Goal: Navigation & Orientation: Find specific page/section

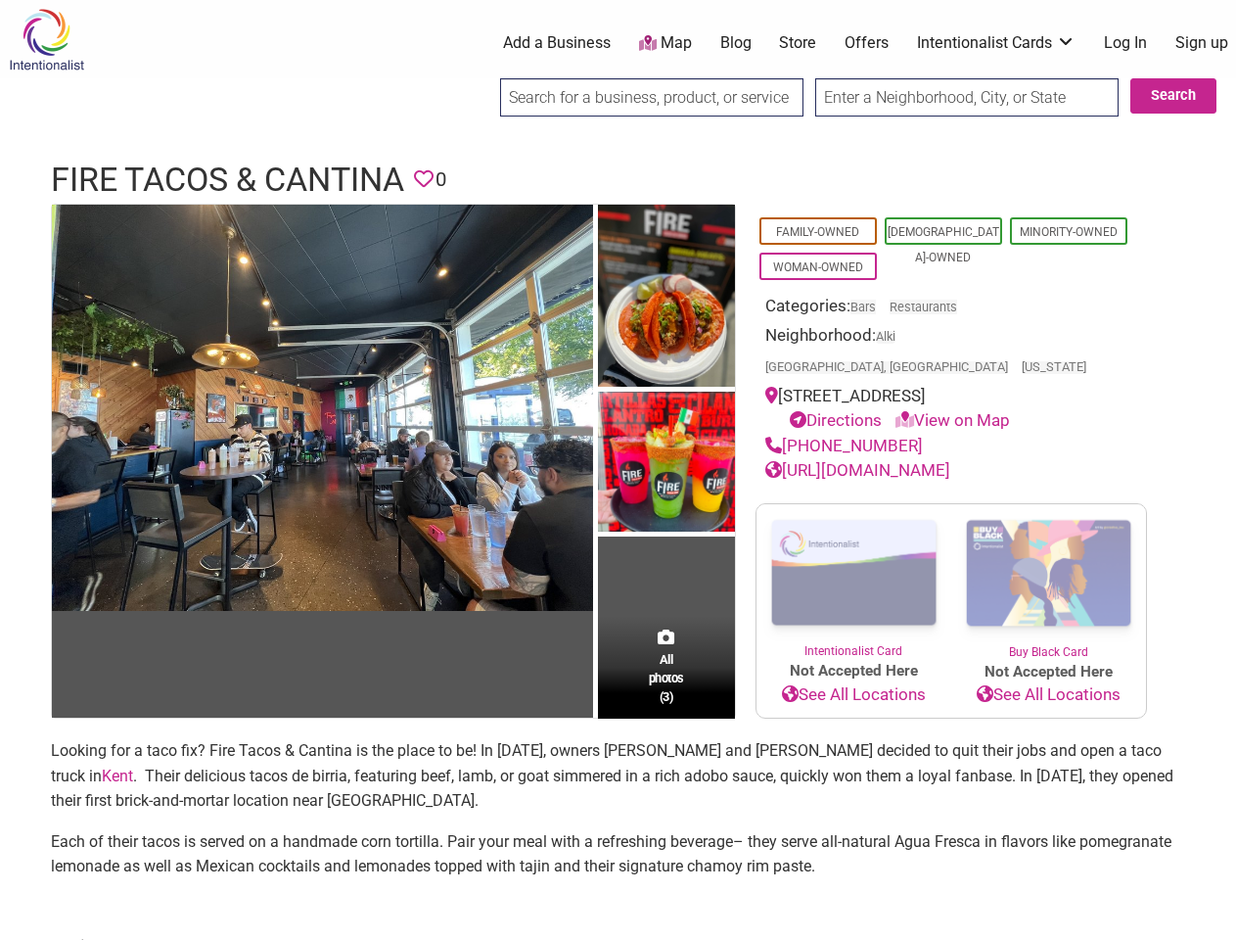
click at [618, 470] on img at bounding box center [666, 464] width 137 height 145
click at [0, 0] on img at bounding box center [0, 0] width 0 height 0
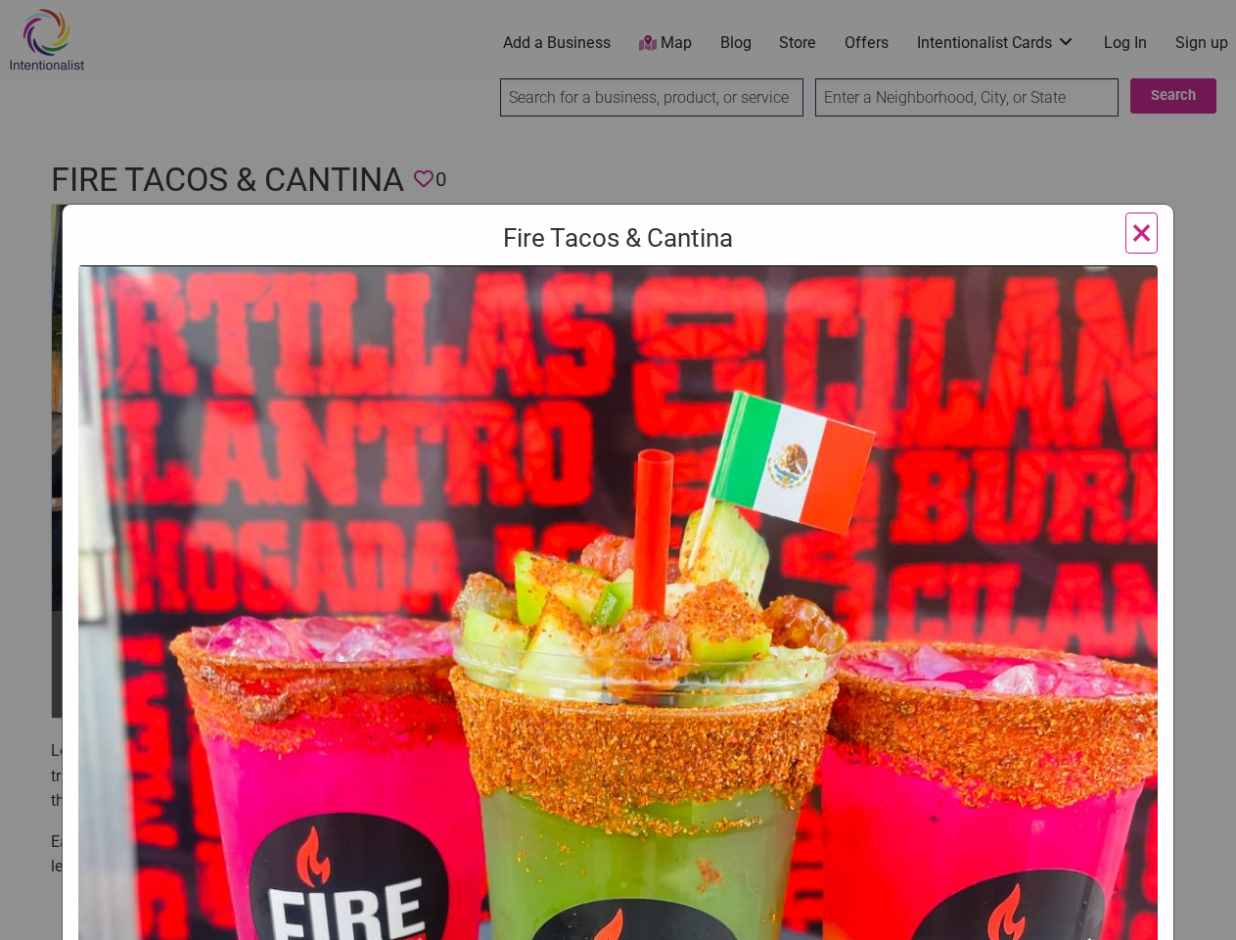
click at [667, 297] on img at bounding box center [618, 817] width 1080 height 1105
click at [667, 462] on img at bounding box center [618, 817] width 1080 height 1105
click at [667, 636] on img at bounding box center [618, 817] width 1080 height 1105
click at [1214, 917] on div "Fire Tacos & Cantina Previous Next 1 2 3 ×" at bounding box center [618, 470] width 1236 height 940
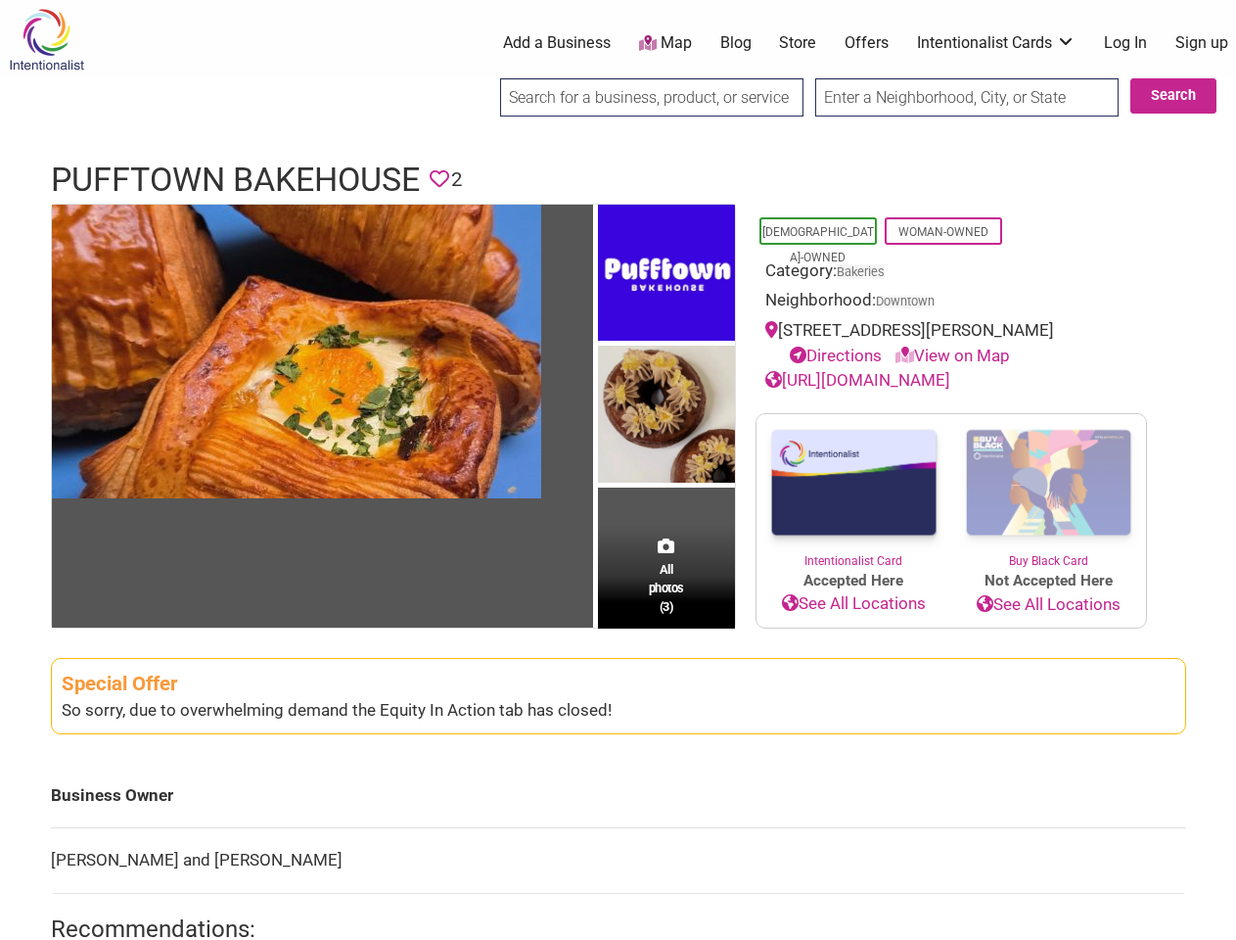
click at [618, 470] on img at bounding box center [666, 417] width 137 height 142
click at [0, 0] on img at bounding box center [0, 0] width 0 height 0
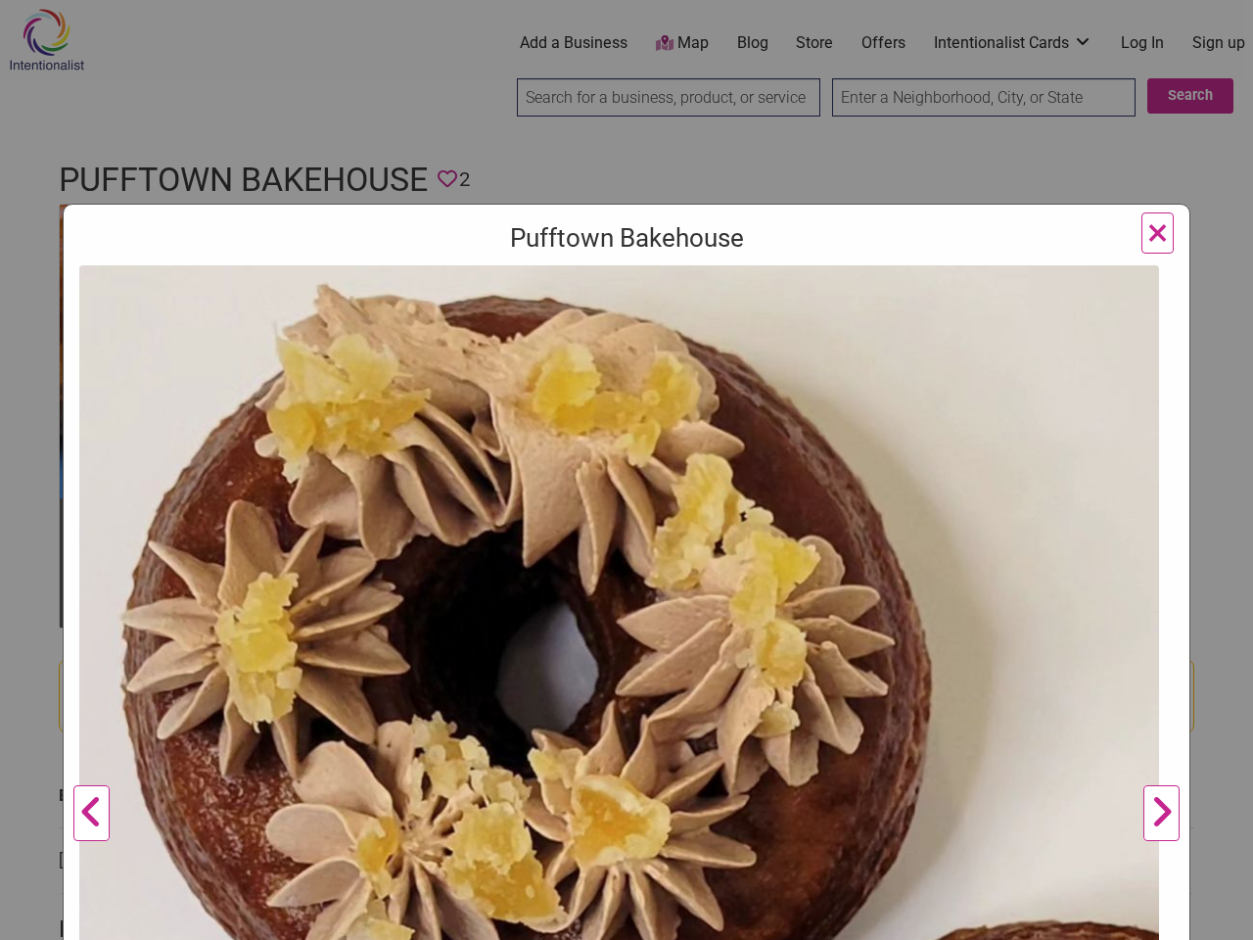
click at [667, 273] on img at bounding box center [619, 805] width 1080 height 1081
click at [667, 415] on img at bounding box center [619, 805] width 1080 height 1081
click at [667, 576] on img at bounding box center [619, 805] width 1080 height 1081
click at [1214, 917] on div "Pufftown Bakehouse Previous Next 1 2 3 ×" at bounding box center [626, 470] width 1253 height 940
